Goal: Information Seeking & Learning: Learn about a topic

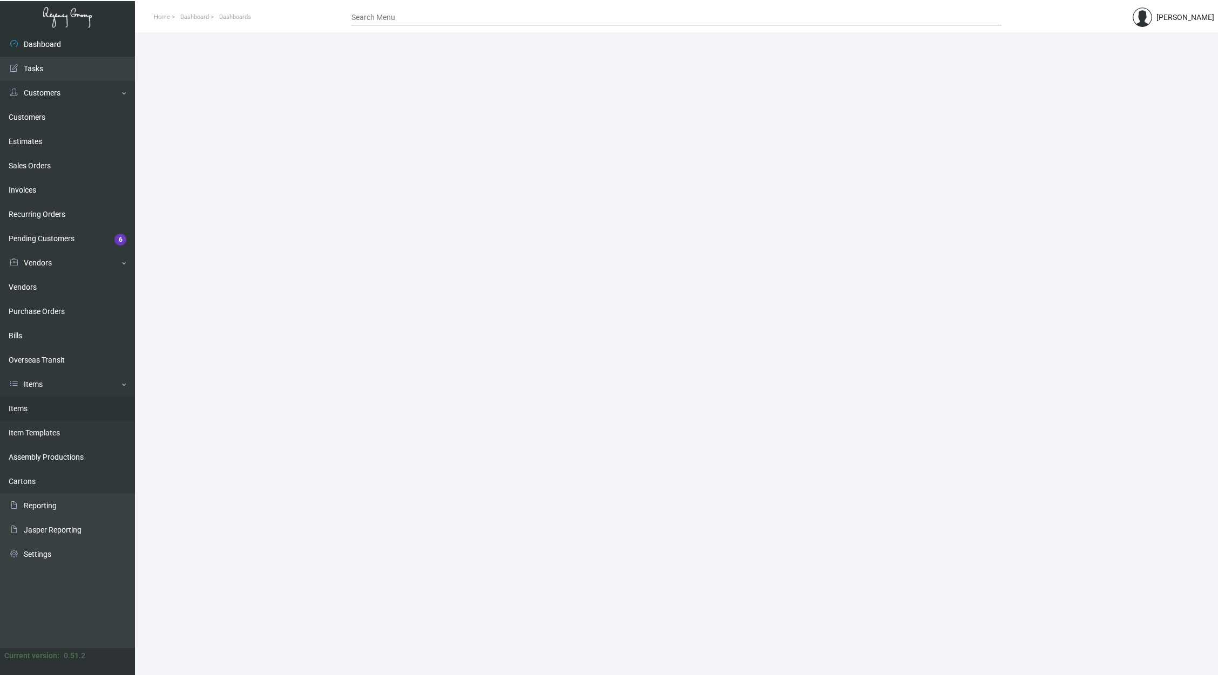
click at [85, 402] on link "Items" at bounding box center [67, 409] width 135 height 24
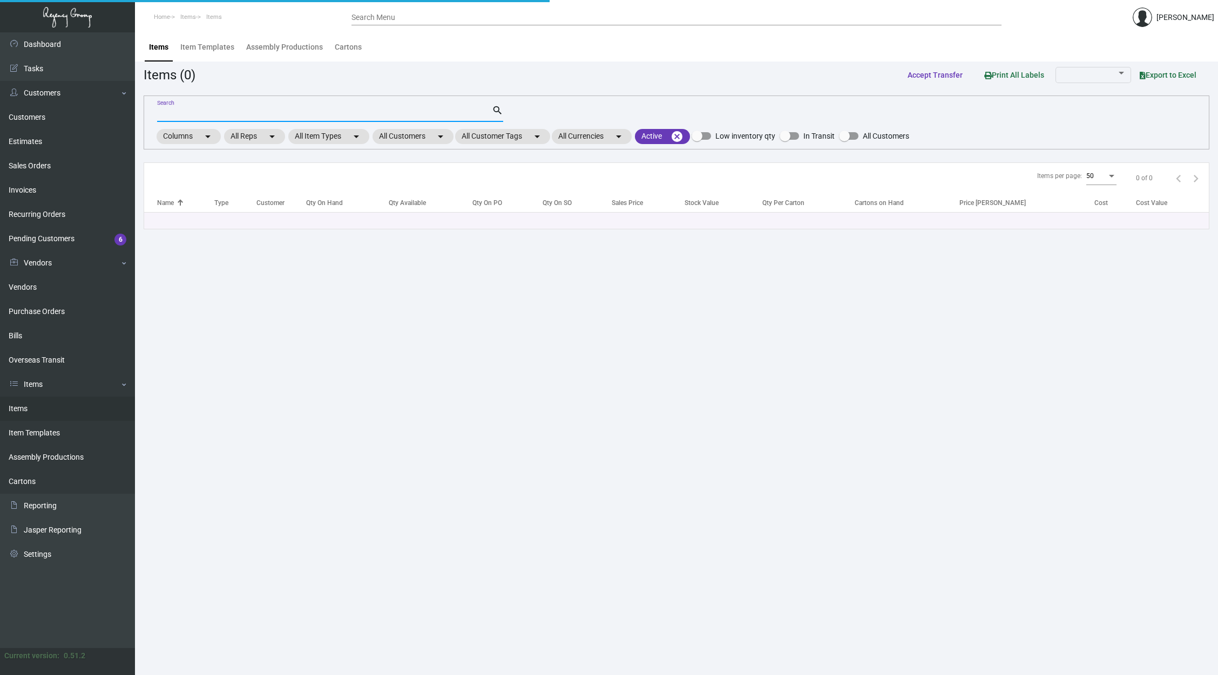
click at [299, 115] on input "Search" at bounding box center [324, 114] width 335 height 9
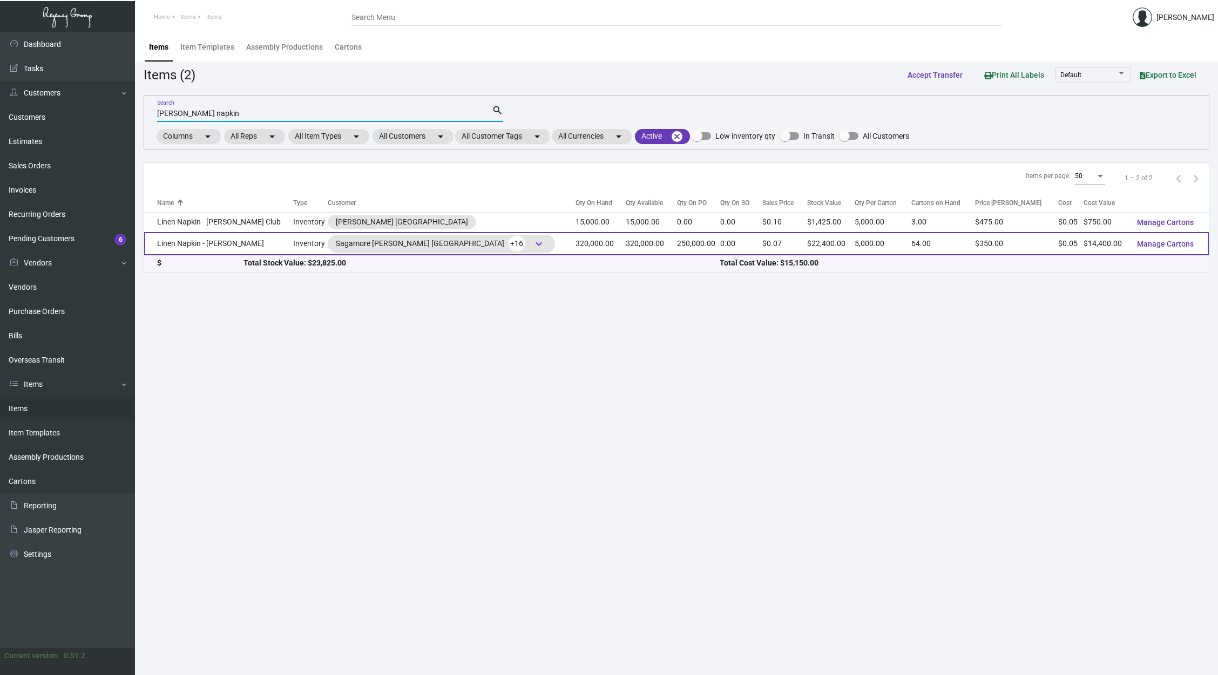
type input "[PERSON_NAME] napkin"
click at [626, 235] on td "320,000.00" at bounding box center [651, 243] width 51 height 23
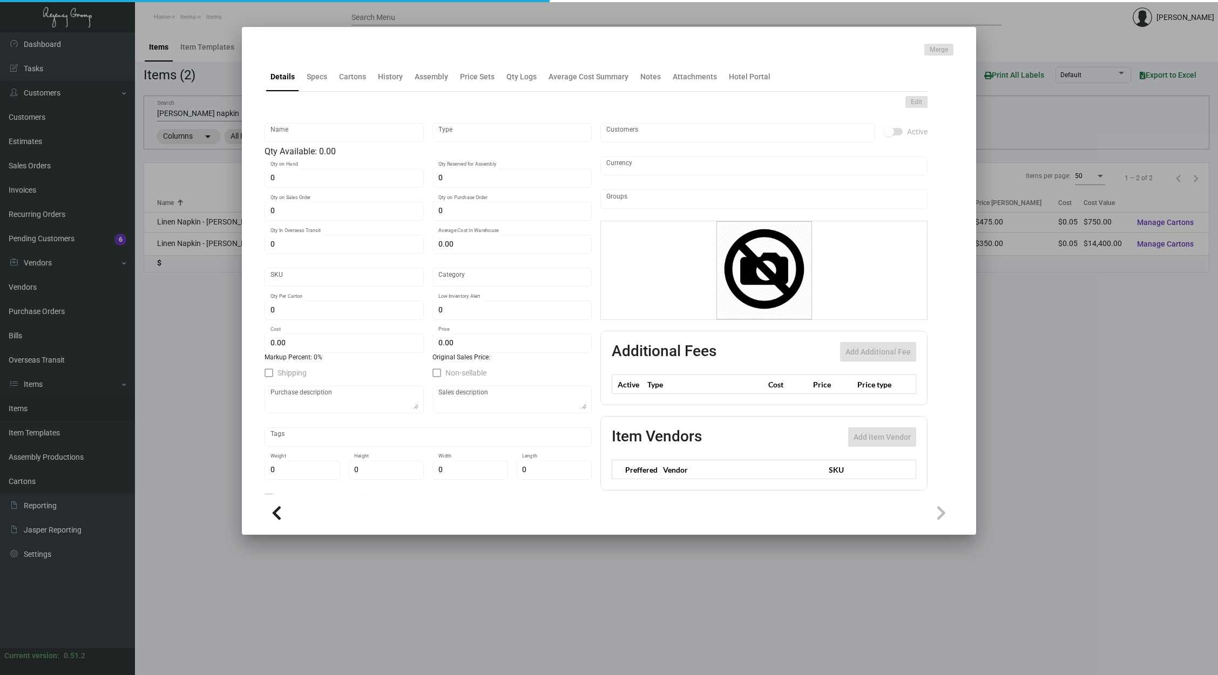
type input "Linen Napkin - [PERSON_NAME]"
type input "Inventory"
type input "320,000"
type input "250,000"
type input "$ 0.053"
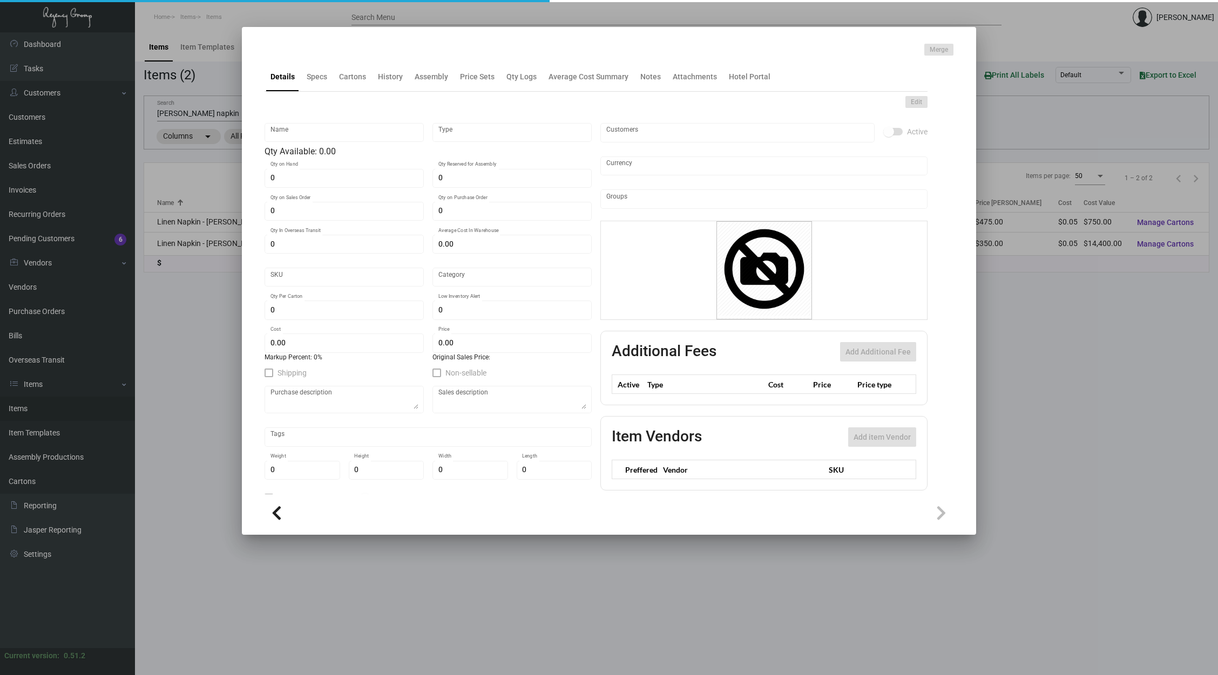
type input "Overseas"
type input "5,000"
type input "$ 0.045"
type input "$ 0.07"
checkbox input "true"
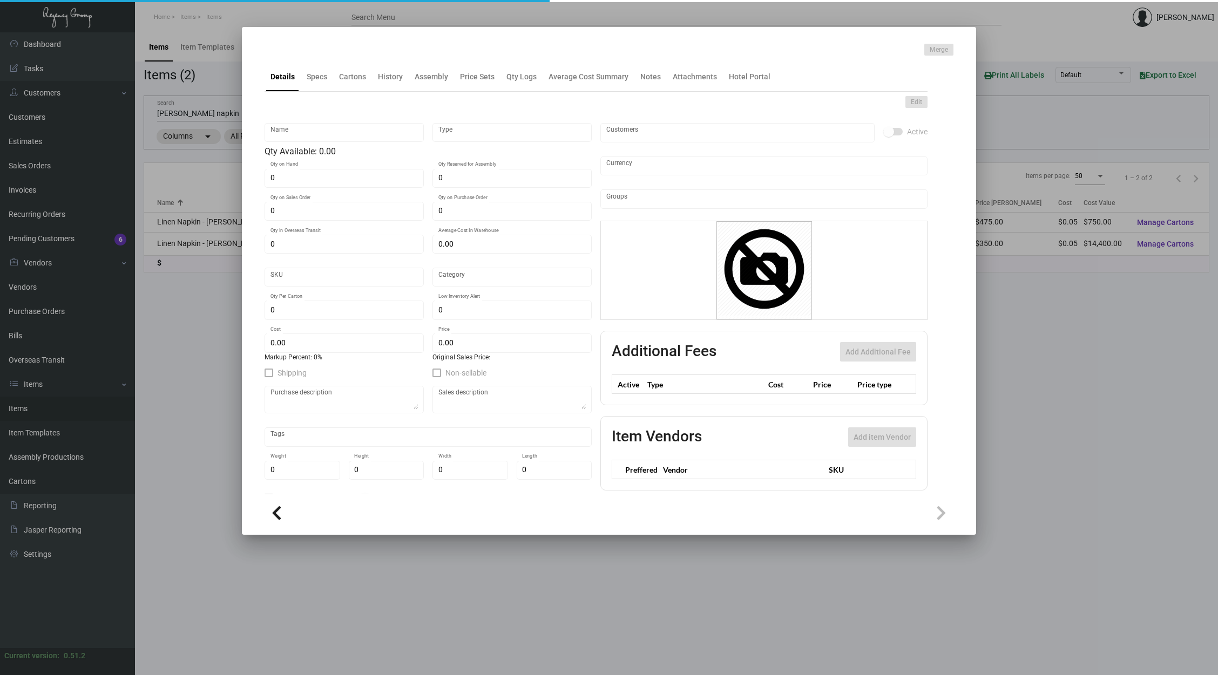
type input "United States Dollar $"
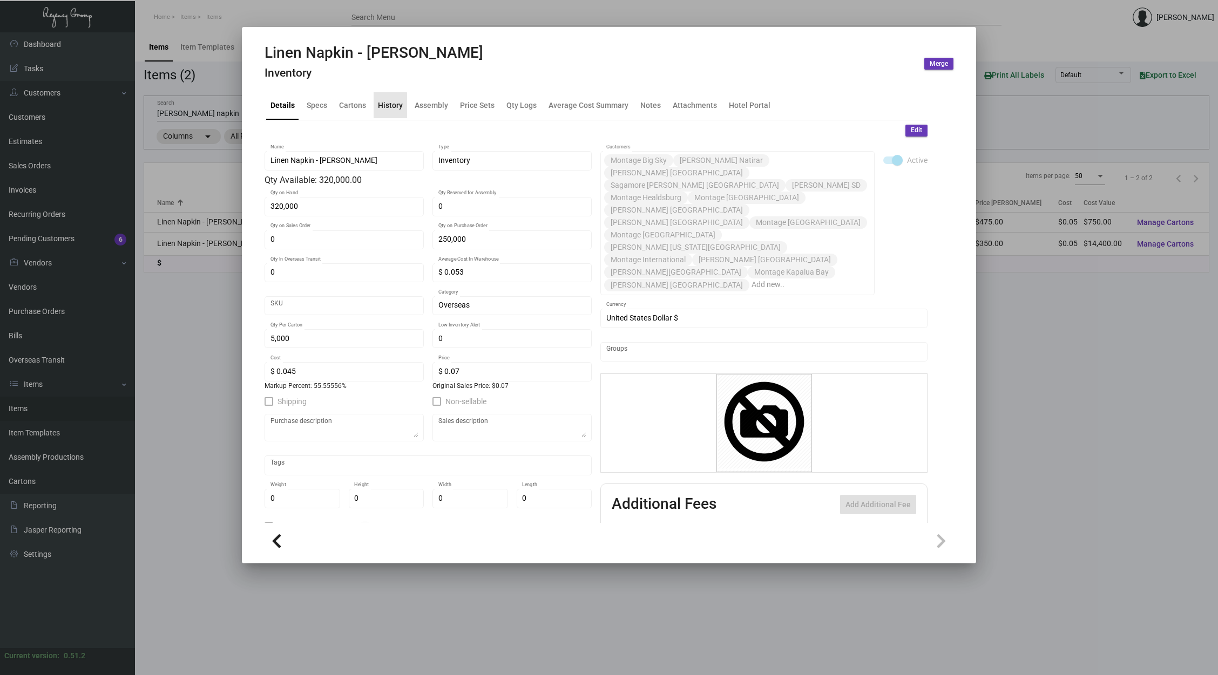
click at [386, 112] on div "History" at bounding box center [389, 105] width 33 height 26
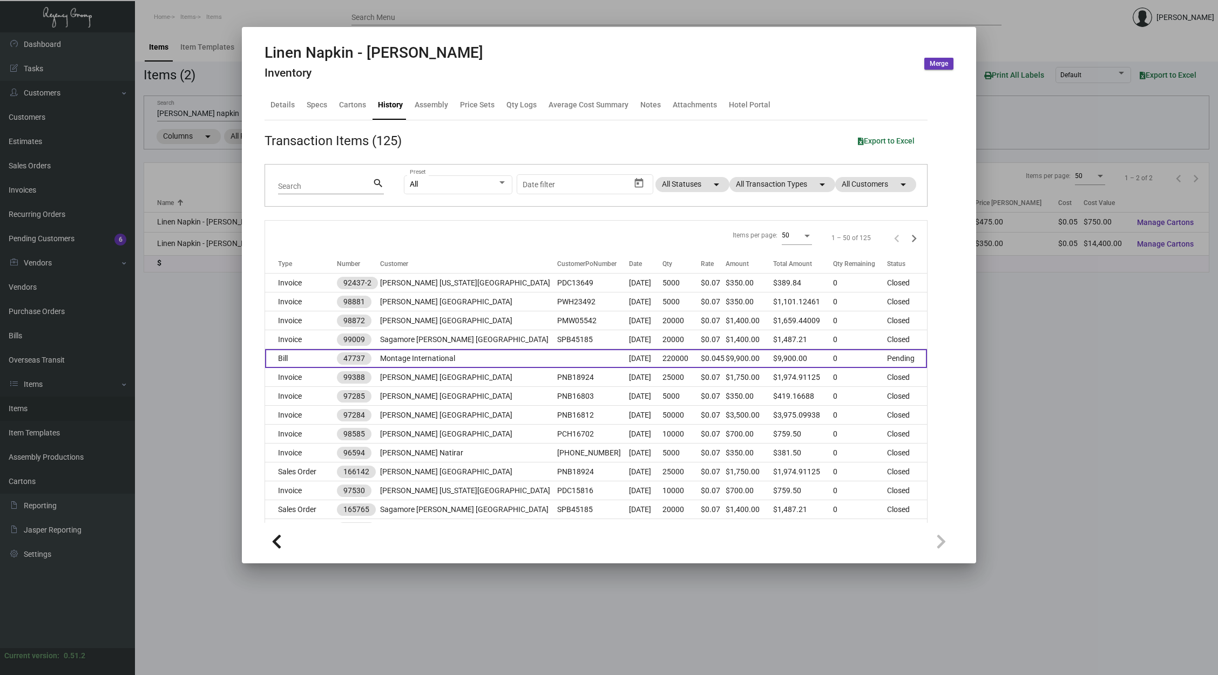
click at [557, 355] on td at bounding box center [593, 358] width 72 height 19
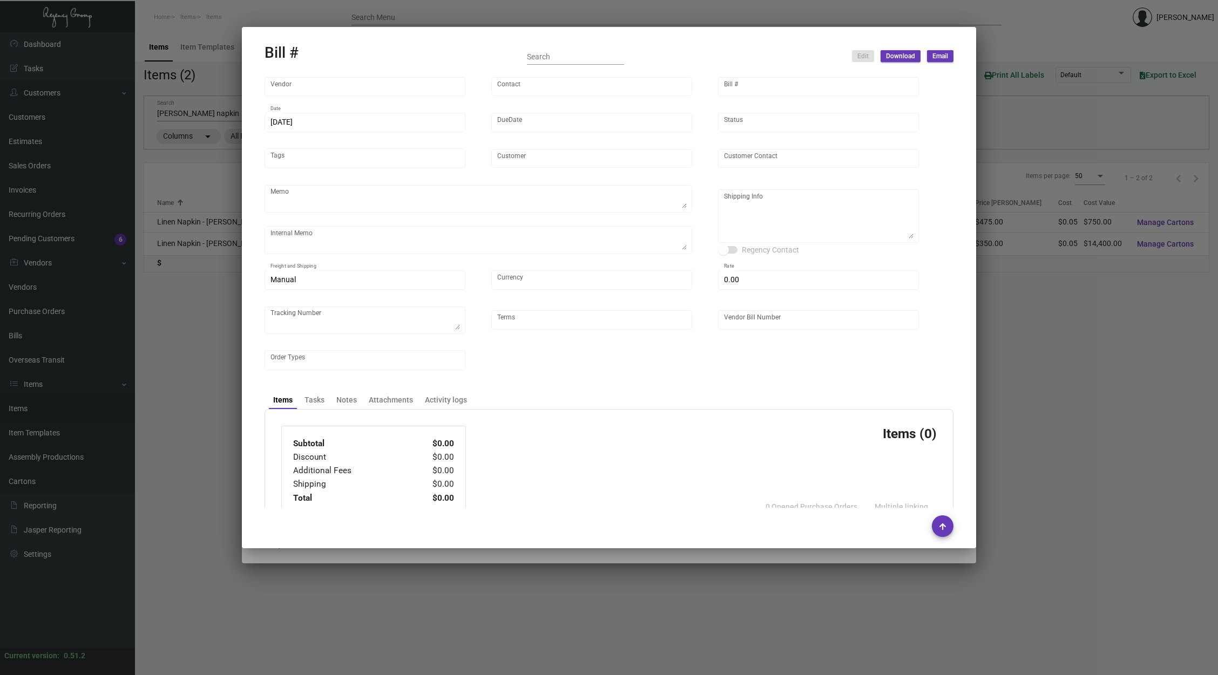
type input "Hangzhou Nuoyi Daily Necessities Co.,Ltd"
type input "[PERSON_NAME]"
type input "47737"
type input "[DATE]"
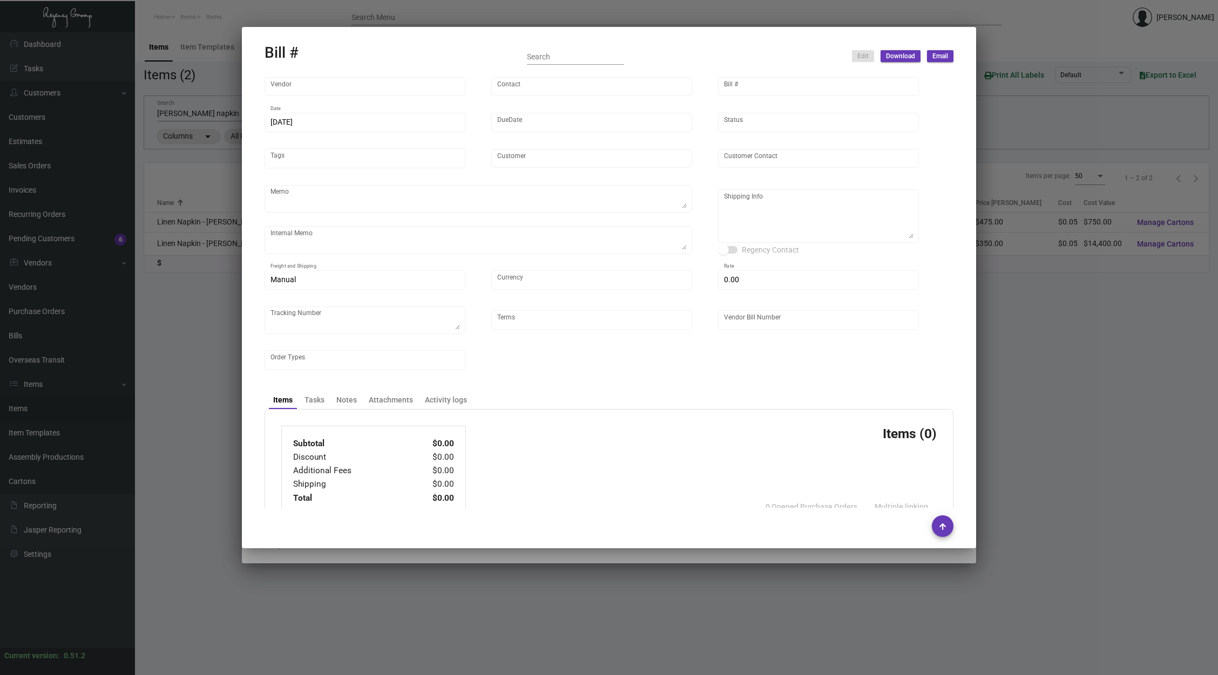
type input "Montage International"
type textarea "split to 3 shipment, ship 30%, 30% and 40% space out 2-3 months"
type textarea "Regency Group NJ - [PERSON_NAME] [STREET_ADDRESS]"
type input "United States Dollar $"
type input "$ 0.00"
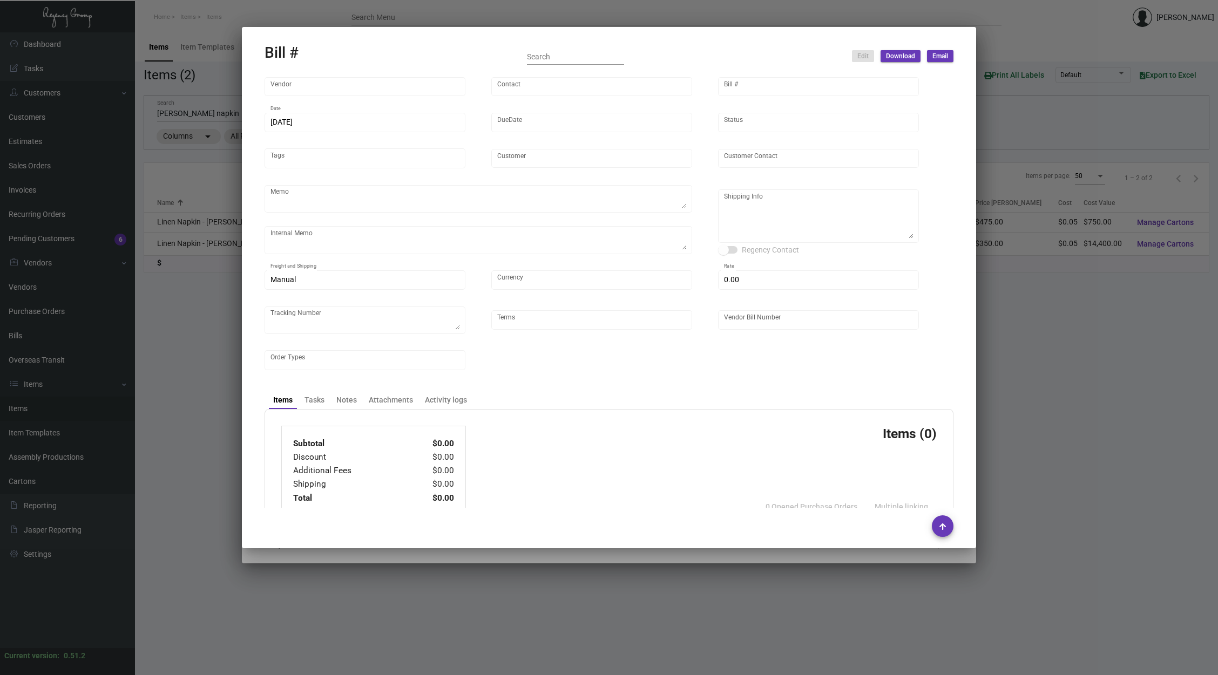
type input "Net 30"
type input "NY24013B_106320"
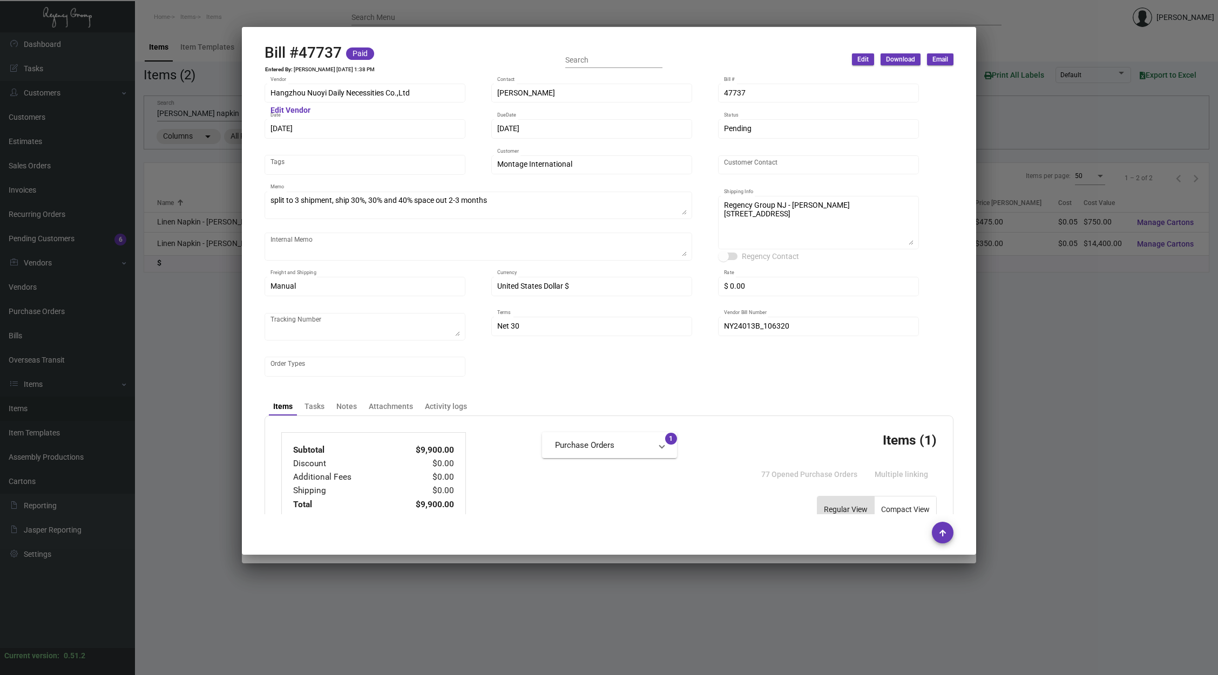
click at [189, 226] on div at bounding box center [609, 337] width 1218 height 675
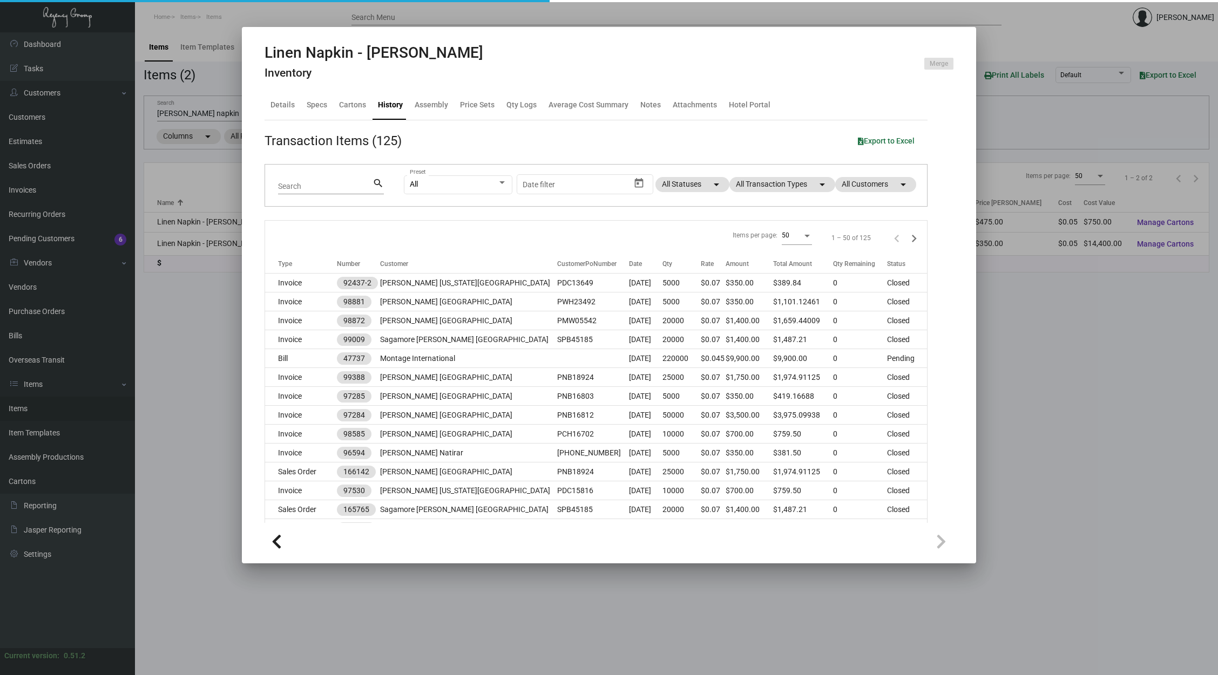
click at [189, 272] on div at bounding box center [609, 337] width 1218 height 675
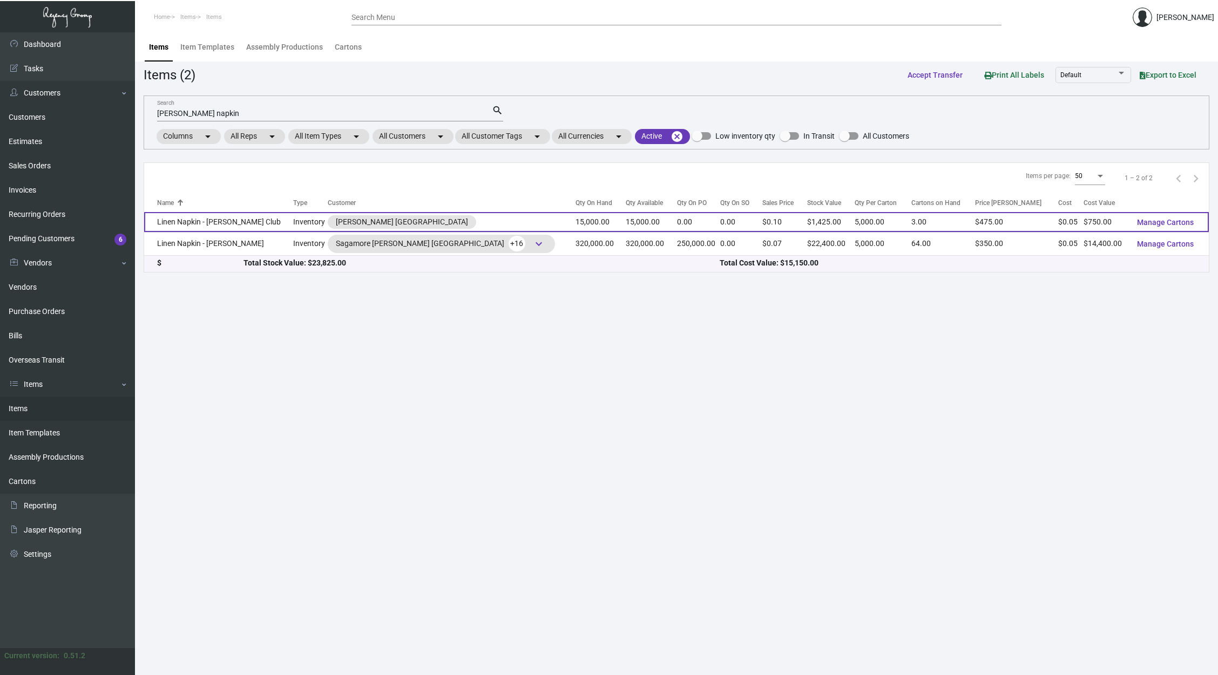
click at [239, 225] on td "Linen Napkin - [PERSON_NAME] Club" at bounding box center [218, 222] width 149 height 20
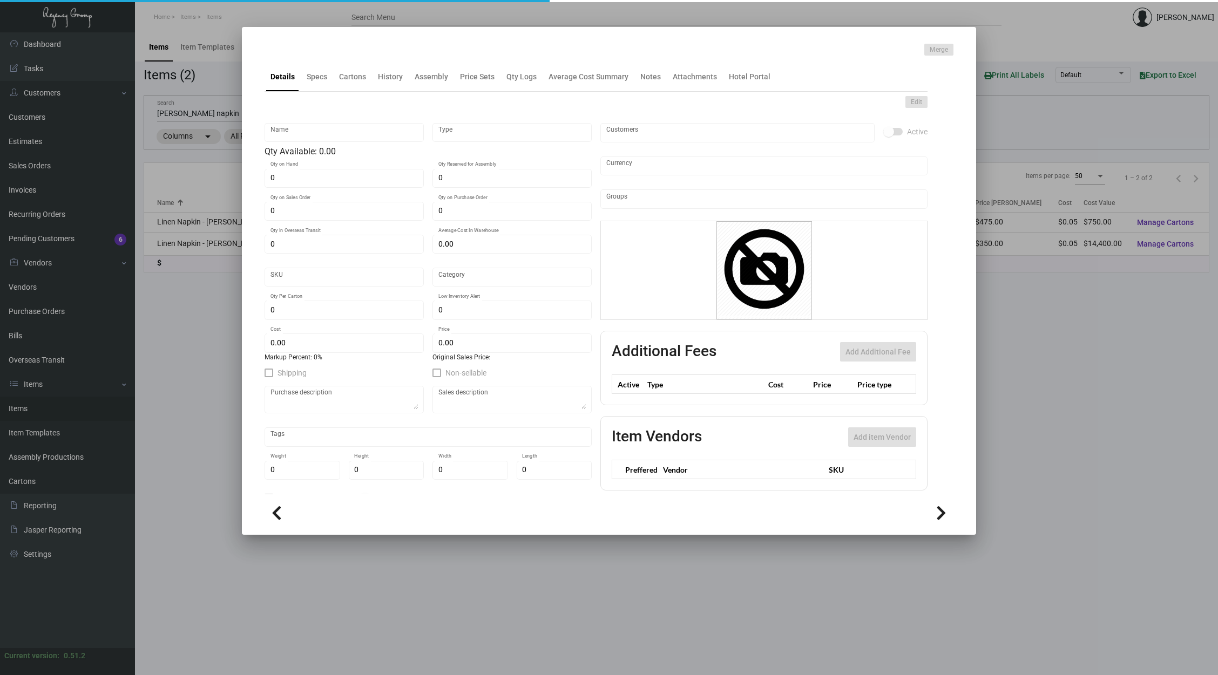
type input "Linen Napkin - [PERSON_NAME] Club"
type input "Inventory"
type input "15,000"
type input "$ 0.00"
type input "Overseas"
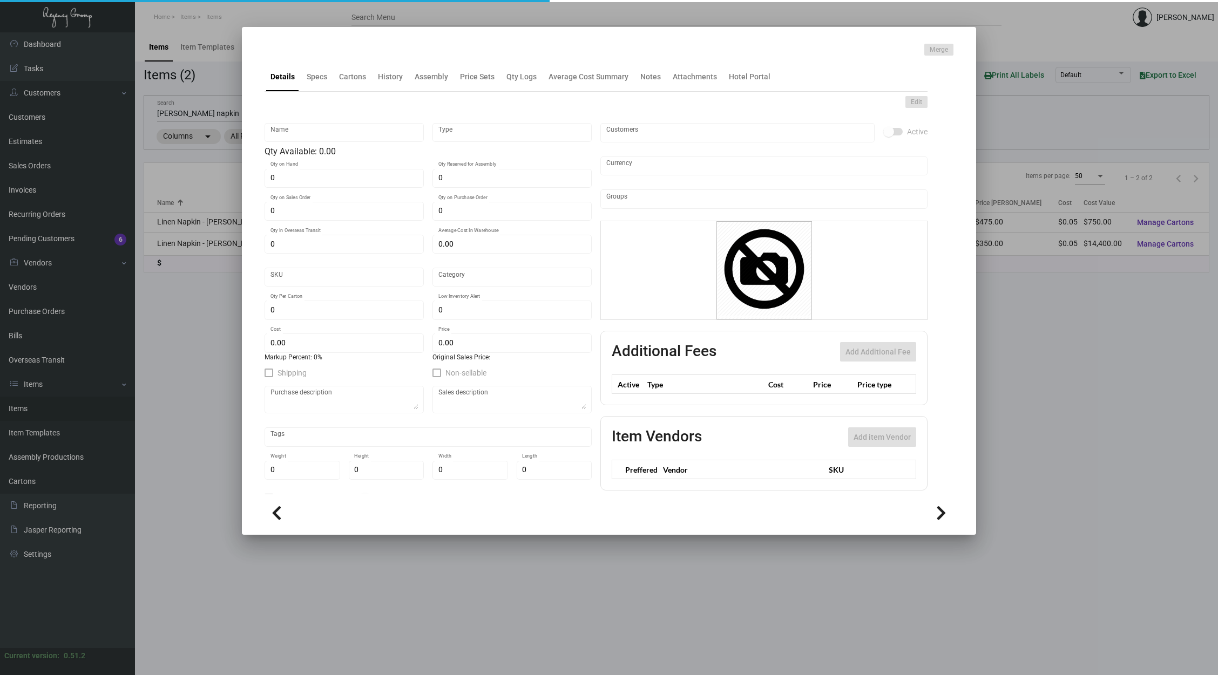
type input "5,000"
type input "$ 0.05"
type input "$ 0.095"
checkbox input "true"
type input "United States Dollar $"
